Goal: Communication & Community: Answer question/provide support

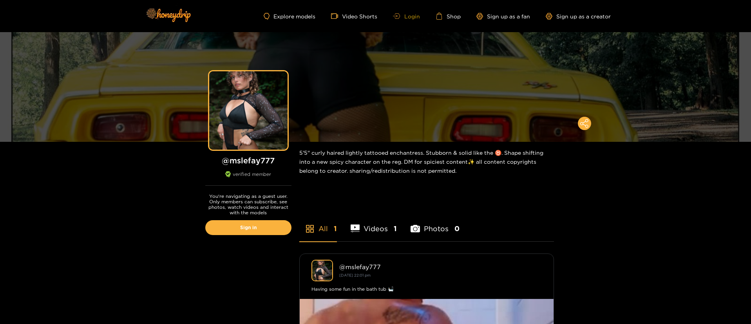
click at [399, 15] on icon at bounding box center [396, 15] width 7 height 5
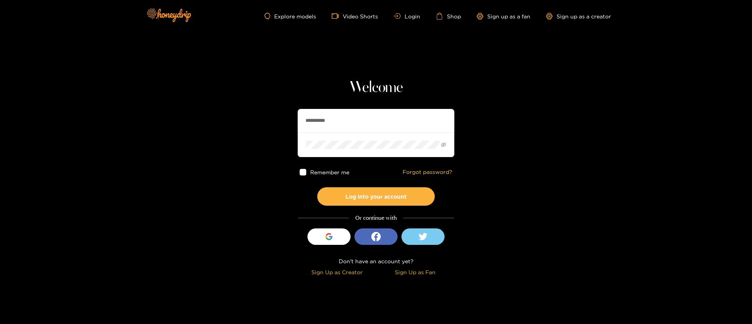
drag, startPoint x: 561, startPoint y: 134, endPoint x: 564, endPoint y: 206, distance: 71.4
click at [561, 134] on section "**********" at bounding box center [376, 139] width 752 height 279
click at [369, 110] on input "**********" at bounding box center [376, 121] width 157 height 24
type input "**********"
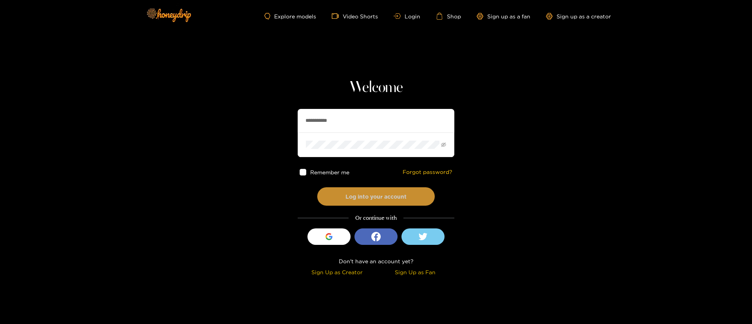
click at [373, 197] on button "Log into your account" at bounding box center [376, 196] width 118 height 18
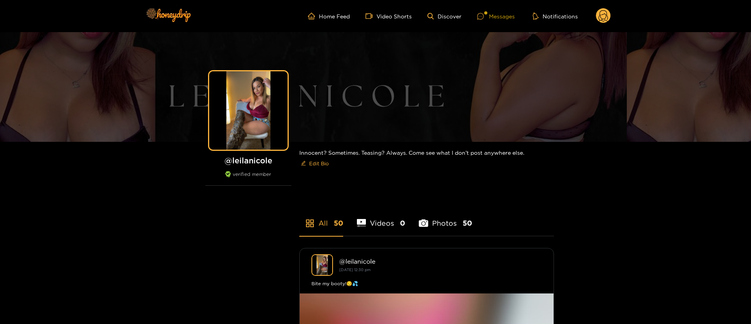
click at [490, 18] on div "Messages" at bounding box center [496, 16] width 38 height 9
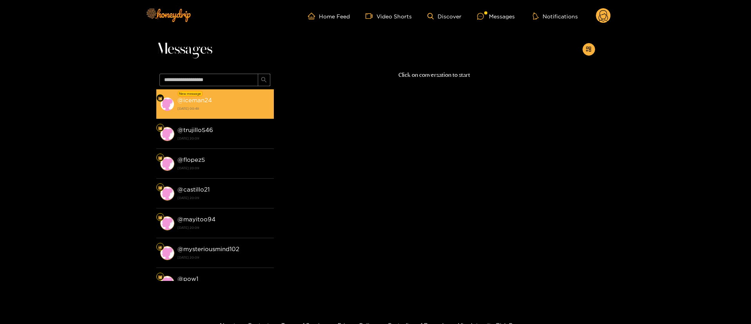
click at [212, 98] on div "@ iceman24 [DATE] 00:48" at bounding box center [224, 104] width 92 height 18
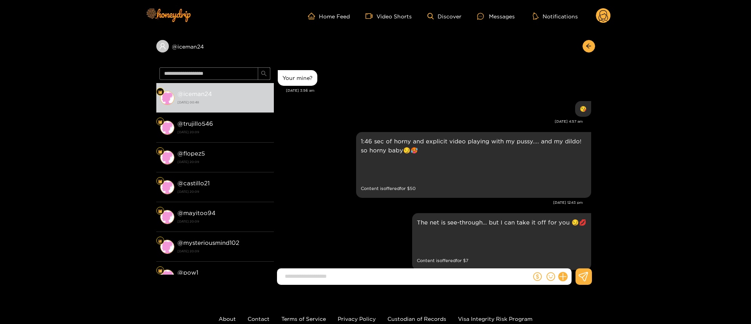
scroll to position [1580, 0]
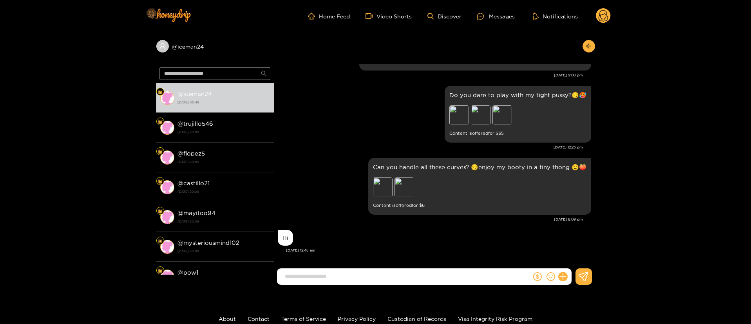
click at [395, 272] on input at bounding box center [406, 276] width 250 height 13
type input "**********"
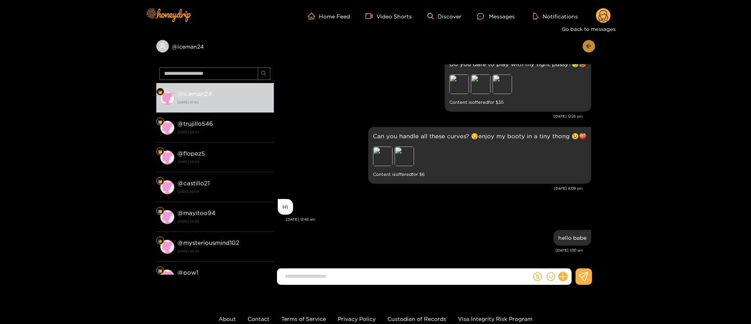
click at [590, 47] on icon "arrow-left" at bounding box center [589, 46] width 6 height 6
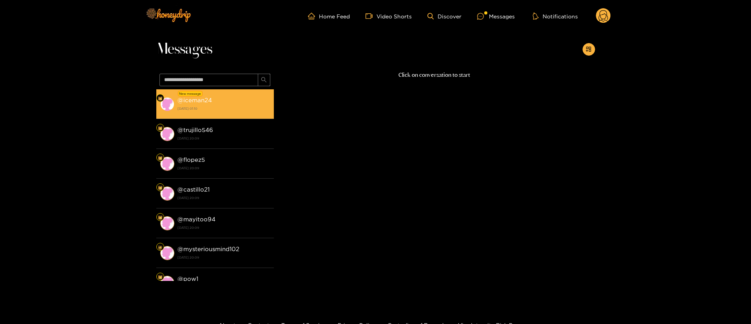
click at [247, 99] on div "@ iceman24 [DATE] 01:10" at bounding box center [224, 104] width 92 height 18
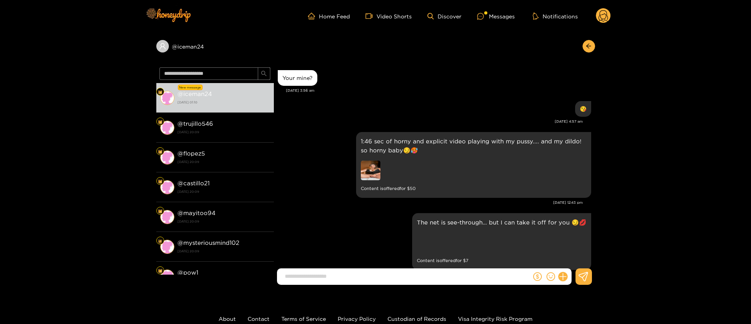
scroll to position [1676, 0]
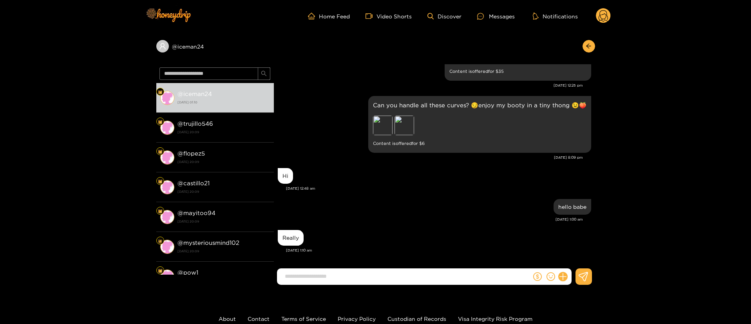
click at [382, 246] on div "Really" at bounding box center [434, 238] width 313 height 20
click at [384, 282] on input at bounding box center [406, 276] width 250 height 13
click at [369, 275] on input at bounding box center [406, 276] width 250 height 13
click at [384, 281] on input at bounding box center [406, 276] width 250 height 13
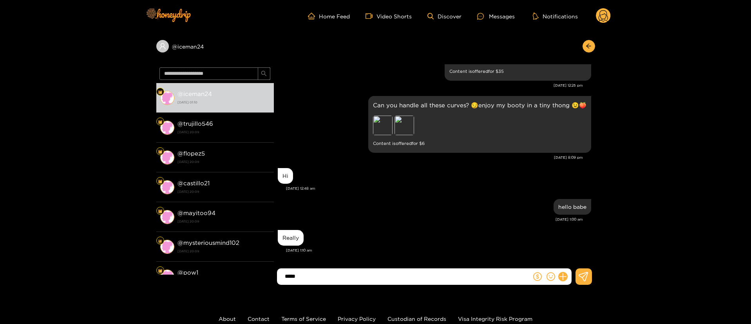
type input "*****"
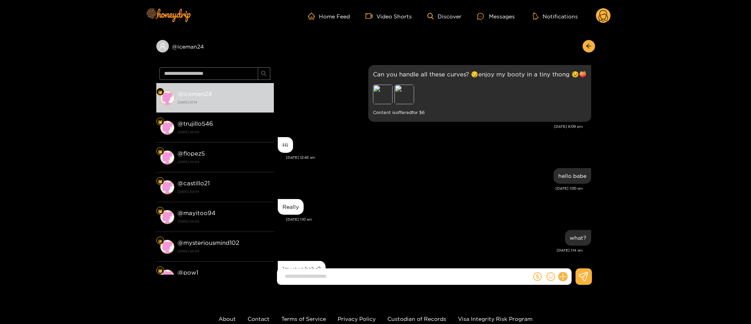
scroll to position [1642, 0]
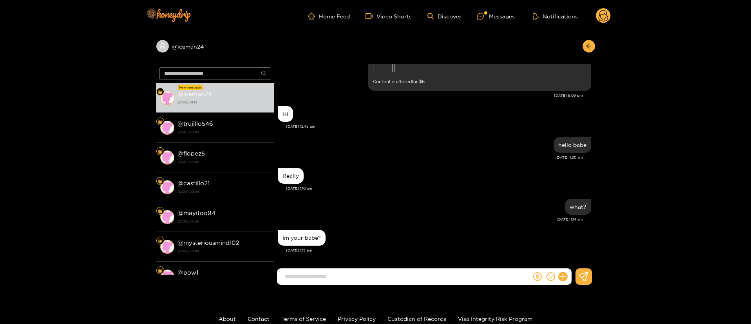
click at [415, 192] on div "Really [DATE] 1:10 am" at bounding box center [434, 181] width 313 height 31
click at [485, 276] on input at bounding box center [406, 276] width 250 height 13
click at [496, 217] on div "[DATE] 1:14 am" at bounding box center [430, 219] width 305 height 5
click at [448, 273] on input at bounding box center [406, 276] width 250 height 13
click at [356, 132] on div "Hi [DATE] 12:48 am" at bounding box center [434, 119] width 313 height 31
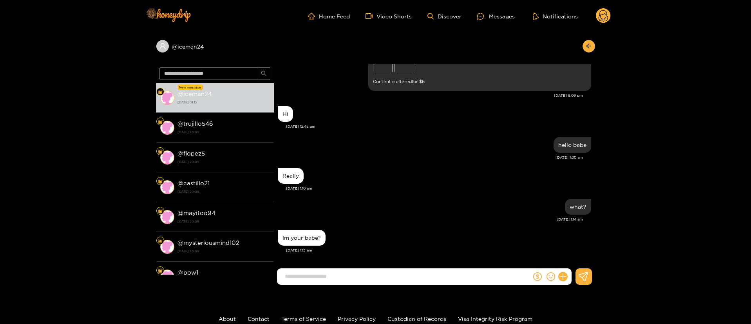
click at [413, 277] on input at bounding box center [406, 276] width 250 height 13
type input "********"
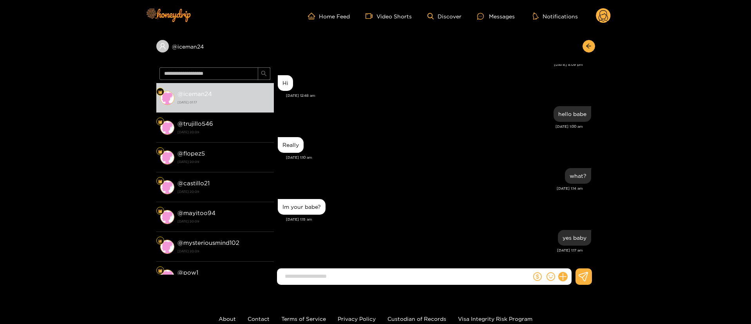
click at [375, 48] on div "@ iceman24" at bounding box center [375, 48] width 439 height 32
click at [433, 190] on div "[DATE] 1:14 am" at bounding box center [430, 188] width 305 height 5
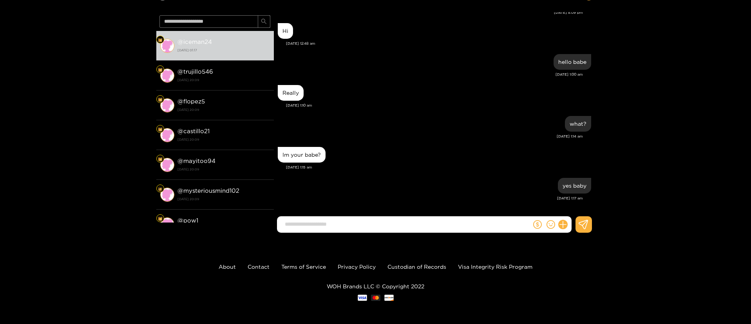
scroll to position [53, 0]
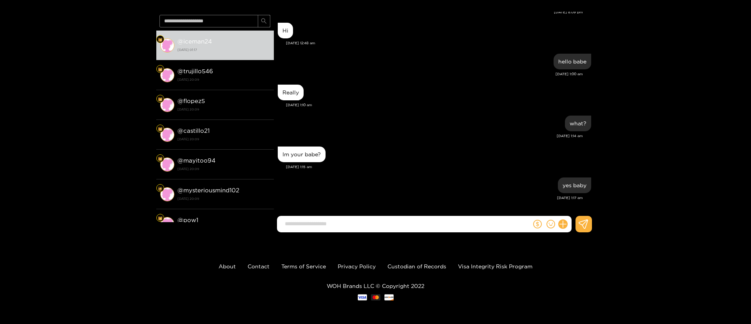
click at [404, 86] on div "Really" at bounding box center [434, 93] width 313 height 20
click at [382, 181] on div "yes baby" at bounding box center [434, 186] width 313 height 20
click at [319, 141] on div "what? [DATE] 1:14 am" at bounding box center [434, 129] width 313 height 31
click at [437, 127] on div "what?" at bounding box center [434, 124] width 313 height 20
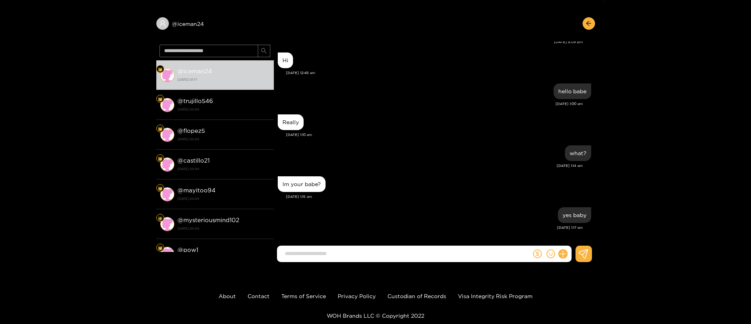
scroll to position [0, 0]
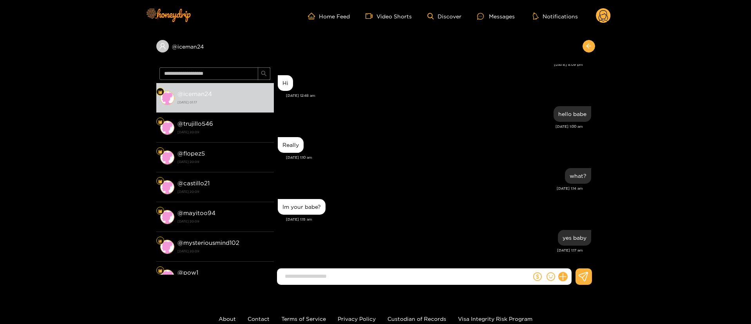
drag, startPoint x: 589, startPoint y: 45, endPoint x: 595, endPoint y: 25, distance: 20.8
click at [589, 43] on icon "arrow-left" at bounding box center [589, 46] width 6 height 6
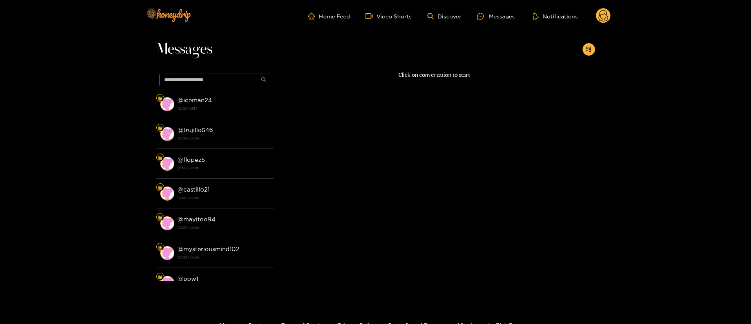
click at [600, 14] on circle at bounding box center [603, 15] width 15 height 15
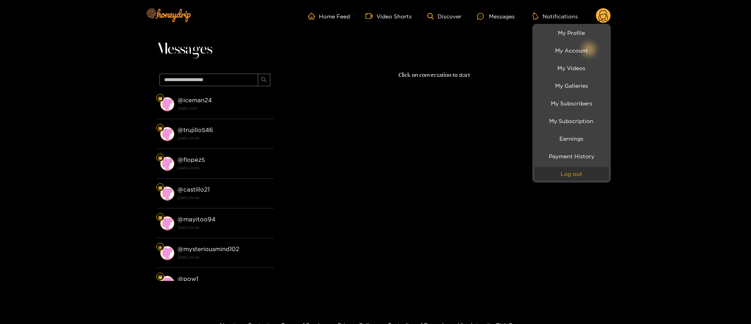
drag, startPoint x: 578, startPoint y: 177, endPoint x: 583, endPoint y: 176, distance: 5.2
click at [578, 177] on button "Log out" at bounding box center [571, 174] width 74 height 14
